Goal: Find specific page/section: Find specific page/section

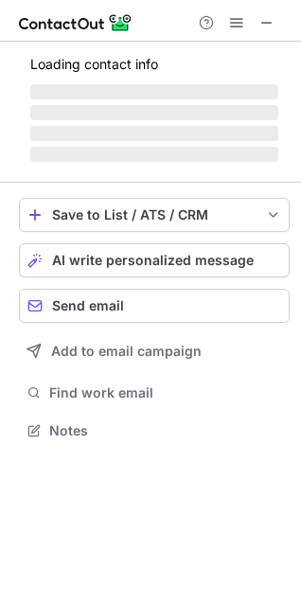
scroll to position [425, 301]
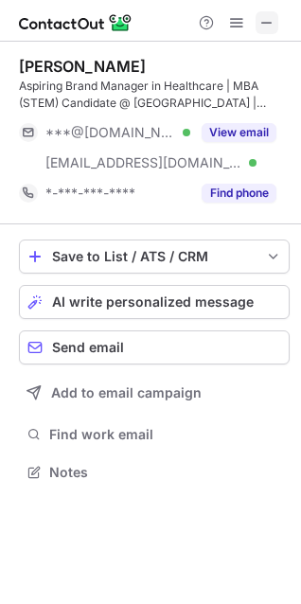
click at [275, 27] on button at bounding box center [267, 22] width 23 height 23
